Goal: Task Accomplishment & Management: Complete application form

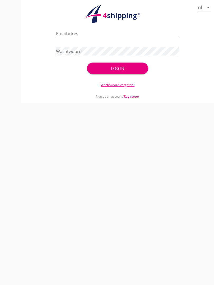
click at [78, 36] on input "Emailadres" at bounding box center [117, 33] width 123 height 8
type input "[EMAIL_ADDRESS][DOMAIN_NAME]"
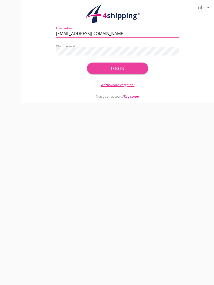
click at [126, 72] on div "Log in" at bounding box center [117, 69] width 45 height 6
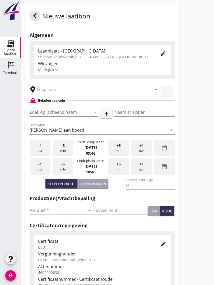
click at [59, 92] on input "text" at bounding box center [90, 89] width 107 height 8
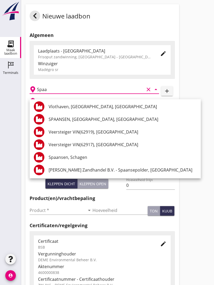
scroll to position [39, 0]
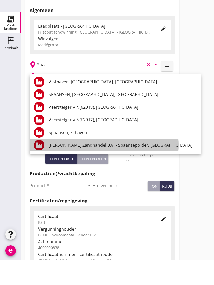
click at [117, 167] on div "[PERSON_NAME] Zandhandel B.V. - Spaansepolder, [GEOGRAPHIC_DATA]" at bounding box center [123, 170] width 148 height 6
type input "[PERSON_NAME] Zandhandel B.V. - Spaansepolder, [GEOGRAPHIC_DATA]"
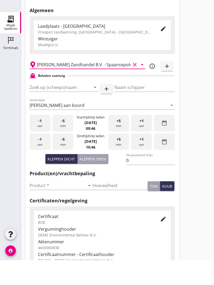
click at [62, 108] on input "Zoek op (scheeps)naam" at bounding box center [57, 112] width 54 height 8
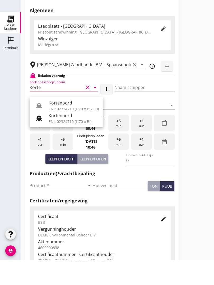
click at [63, 125] on div "Kortenoord" at bounding box center [74, 128] width 50 height 6
type input "Kortenoord"
type input "[PERSON_NAME]"
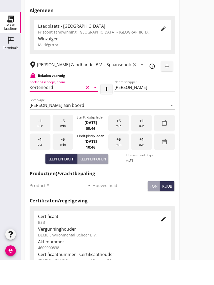
click at [99, 181] on div "Kleppen open" at bounding box center [93, 184] width 27 height 6
type input "518"
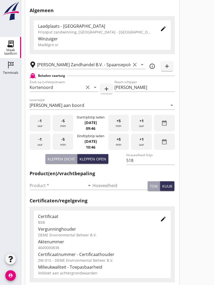
click at [39, 190] on input "Product *" at bounding box center [57, 186] width 55 height 8
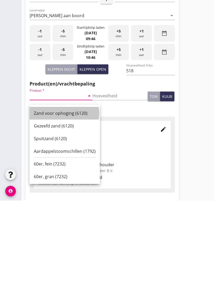
click at [63, 195] on div "Zand voor ophoging (6120)" at bounding box center [65, 198] width 62 height 6
type input "Zand voor ophoging (6120)"
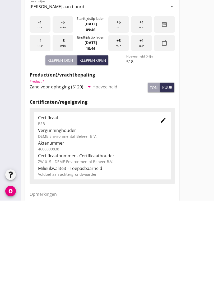
scroll to position [92, 0]
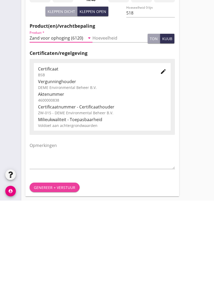
click at [54, 270] on div "Genereer + verstuur" at bounding box center [54, 273] width 41 height 6
